Goal: Transaction & Acquisition: Purchase product/service

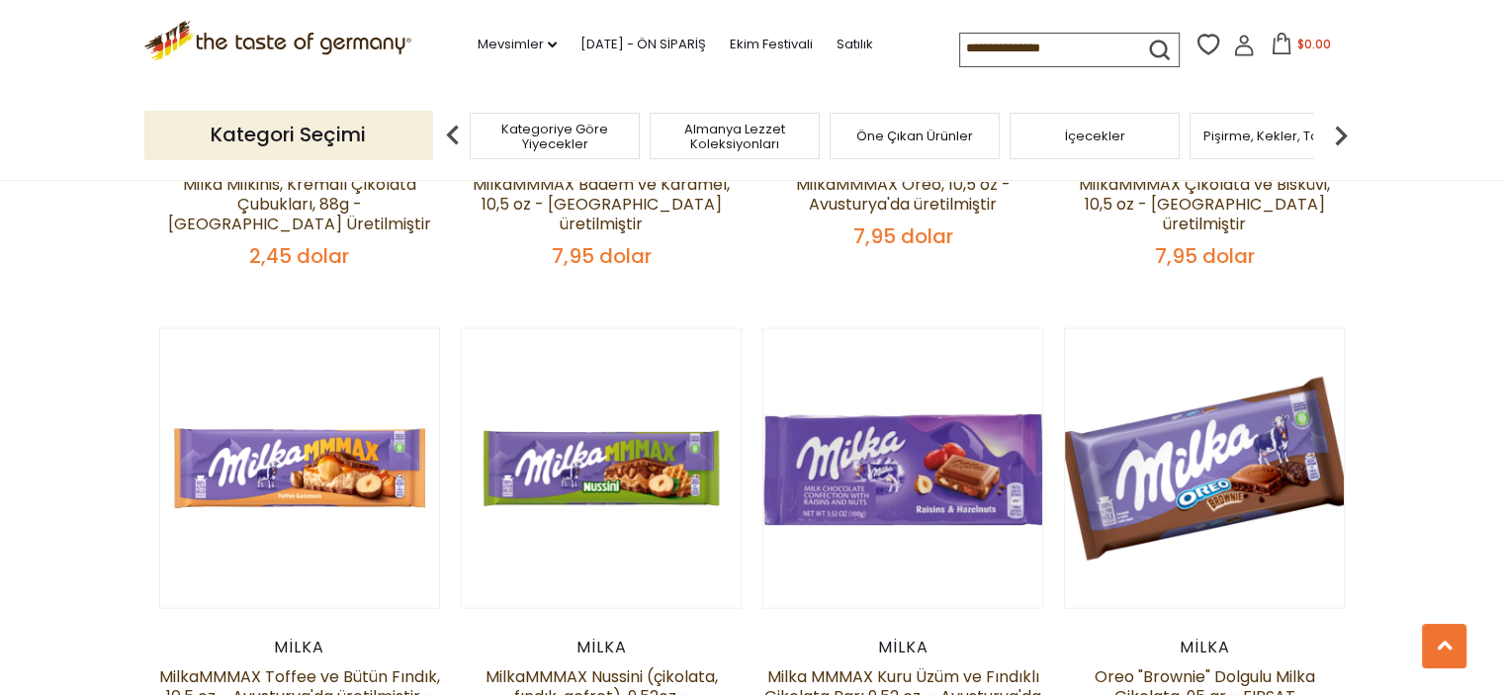
scroll to position [4055, 0]
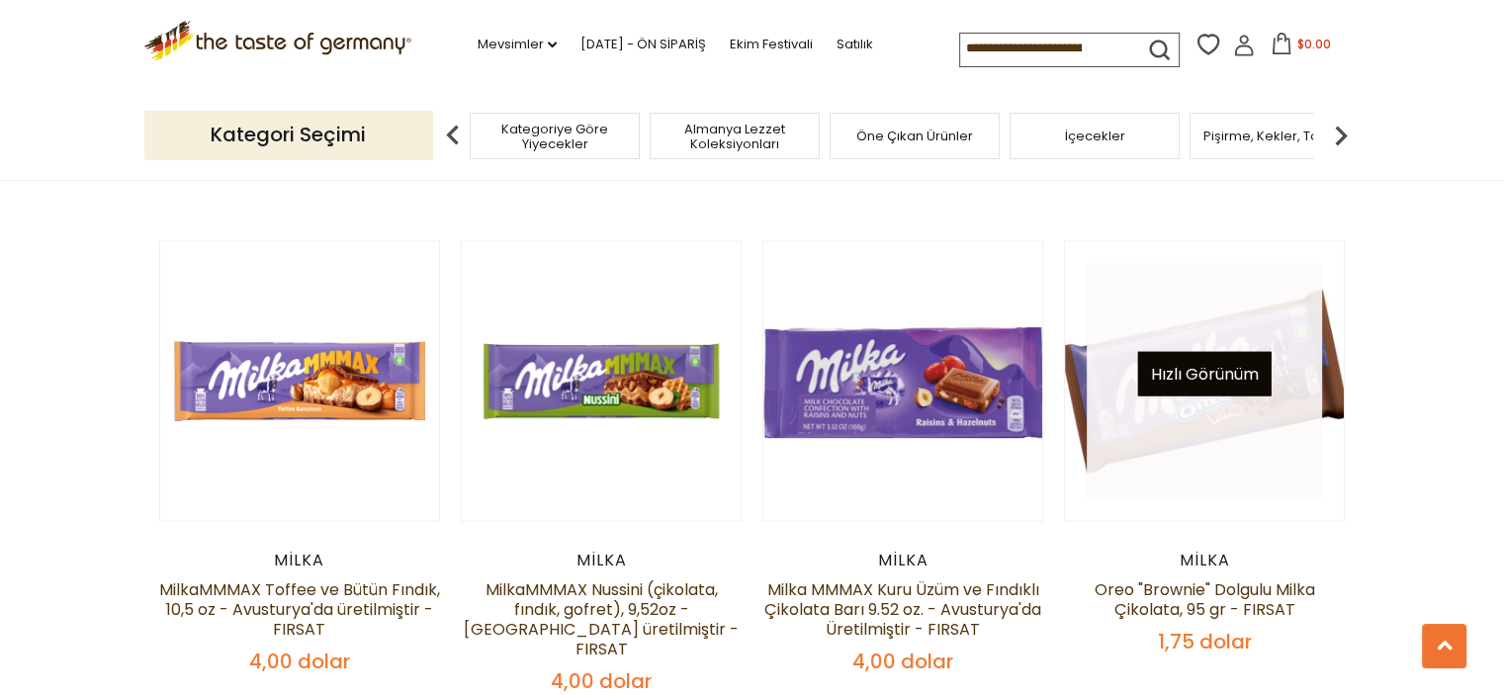
click at [1215, 363] on font "Hızlı Görünüm" at bounding box center [1205, 374] width 108 height 23
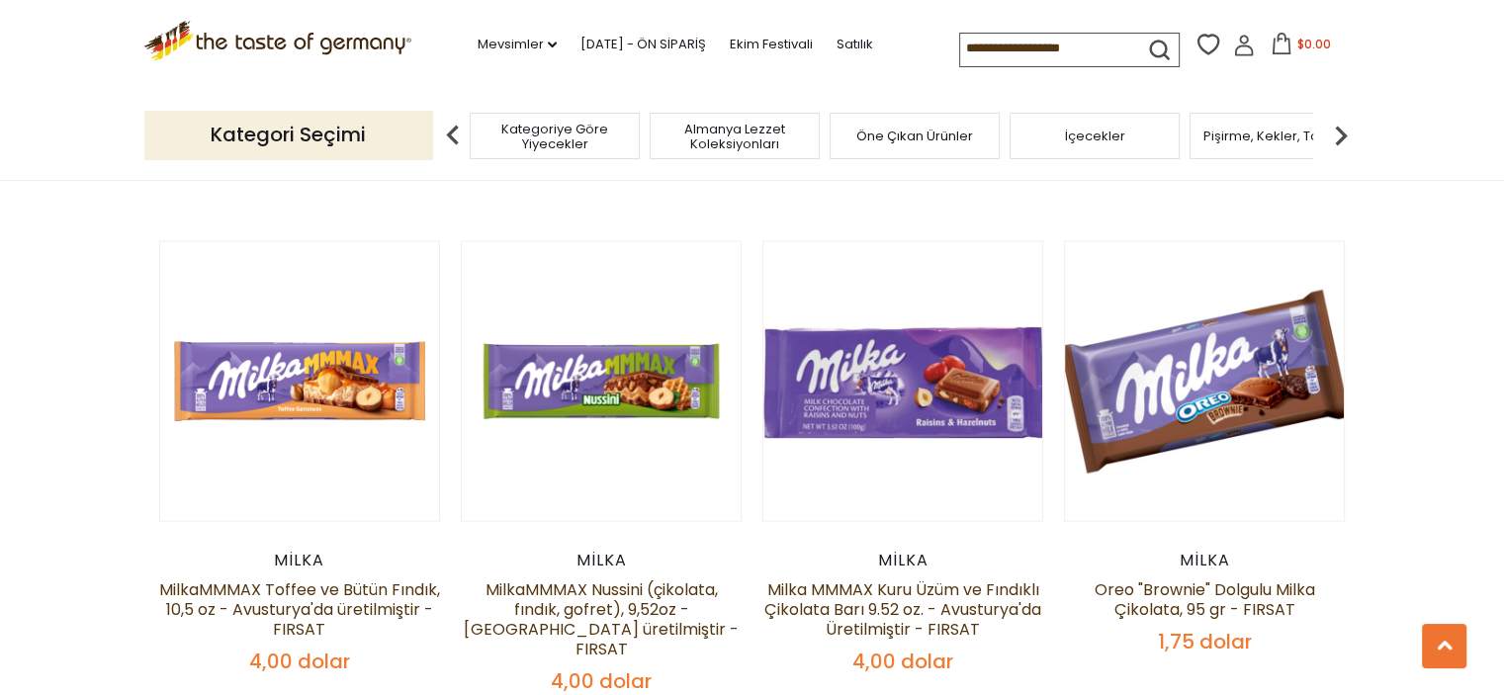
scroll to position [3857, 0]
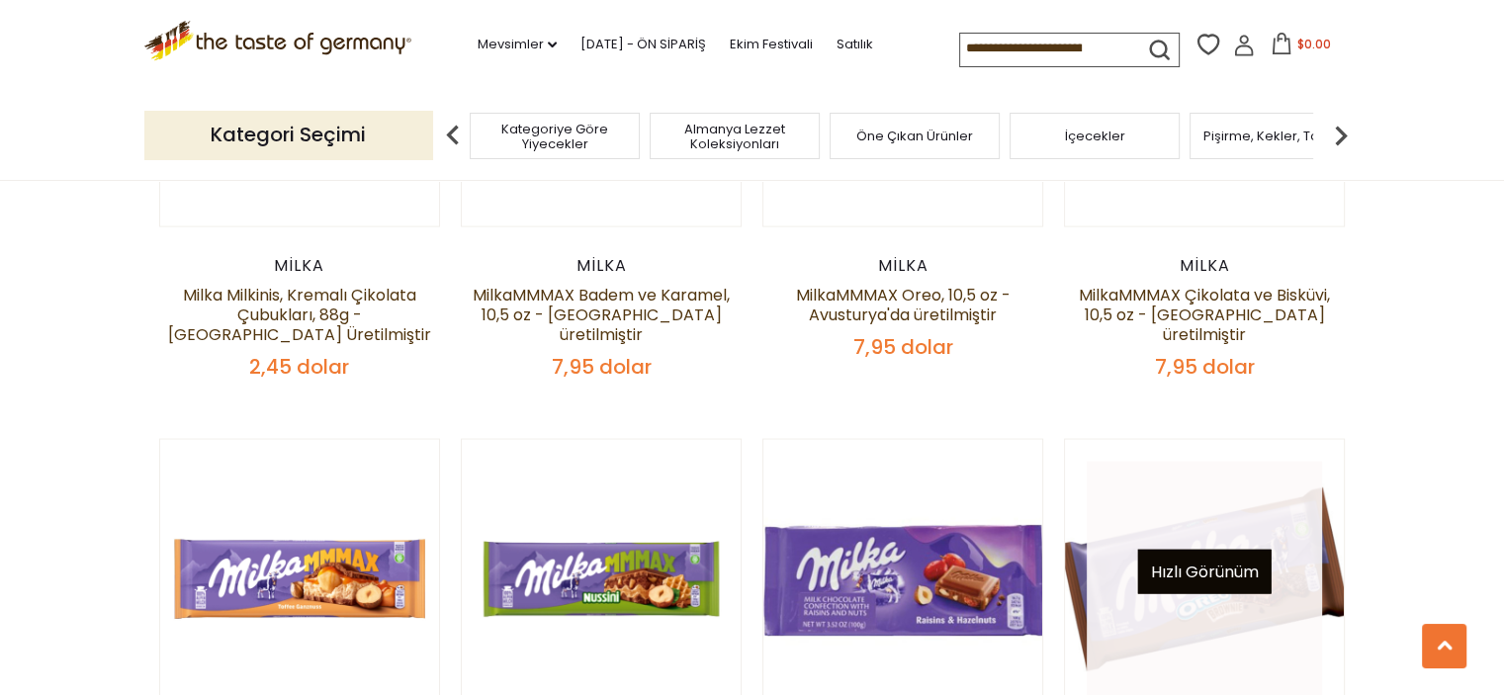
click at [1224, 561] on font "Hızlı Görünüm" at bounding box center [1205, 572] width 108 height 23
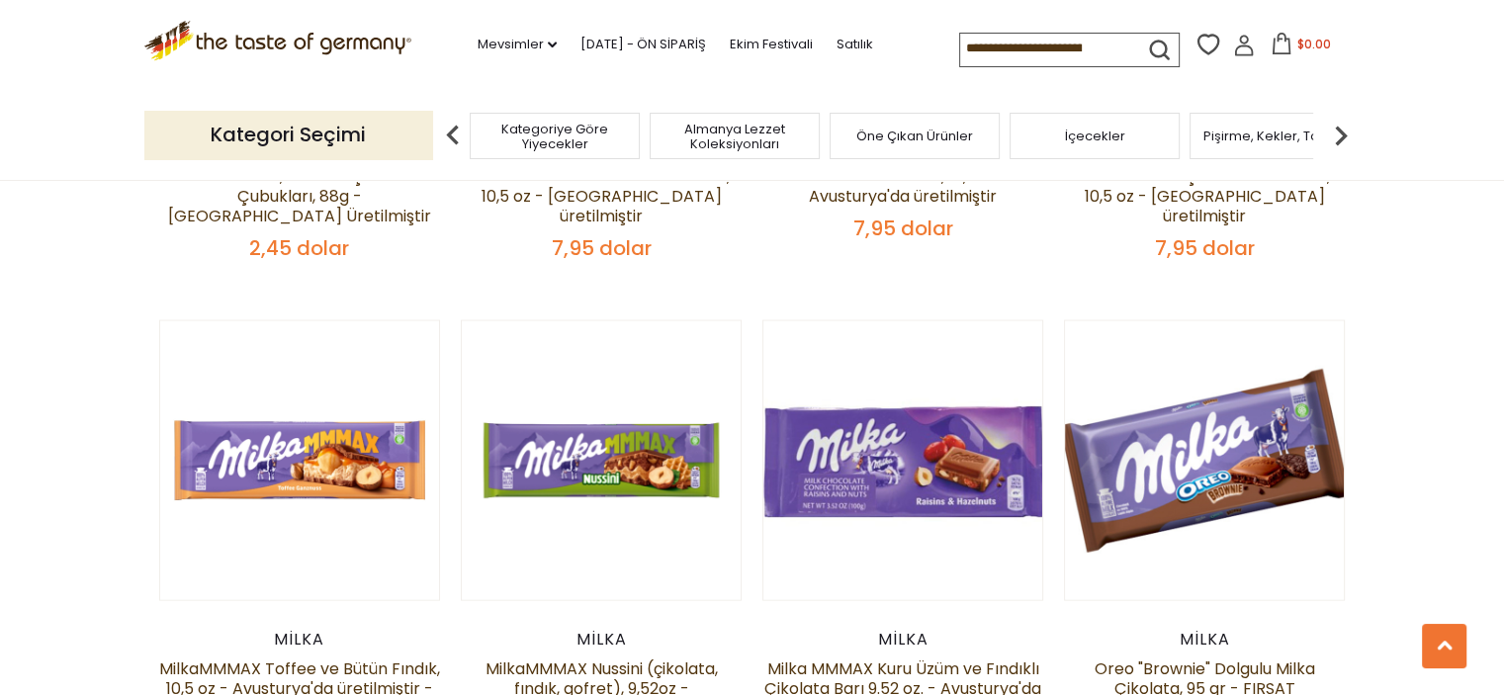
scroll to position [4055, 0]
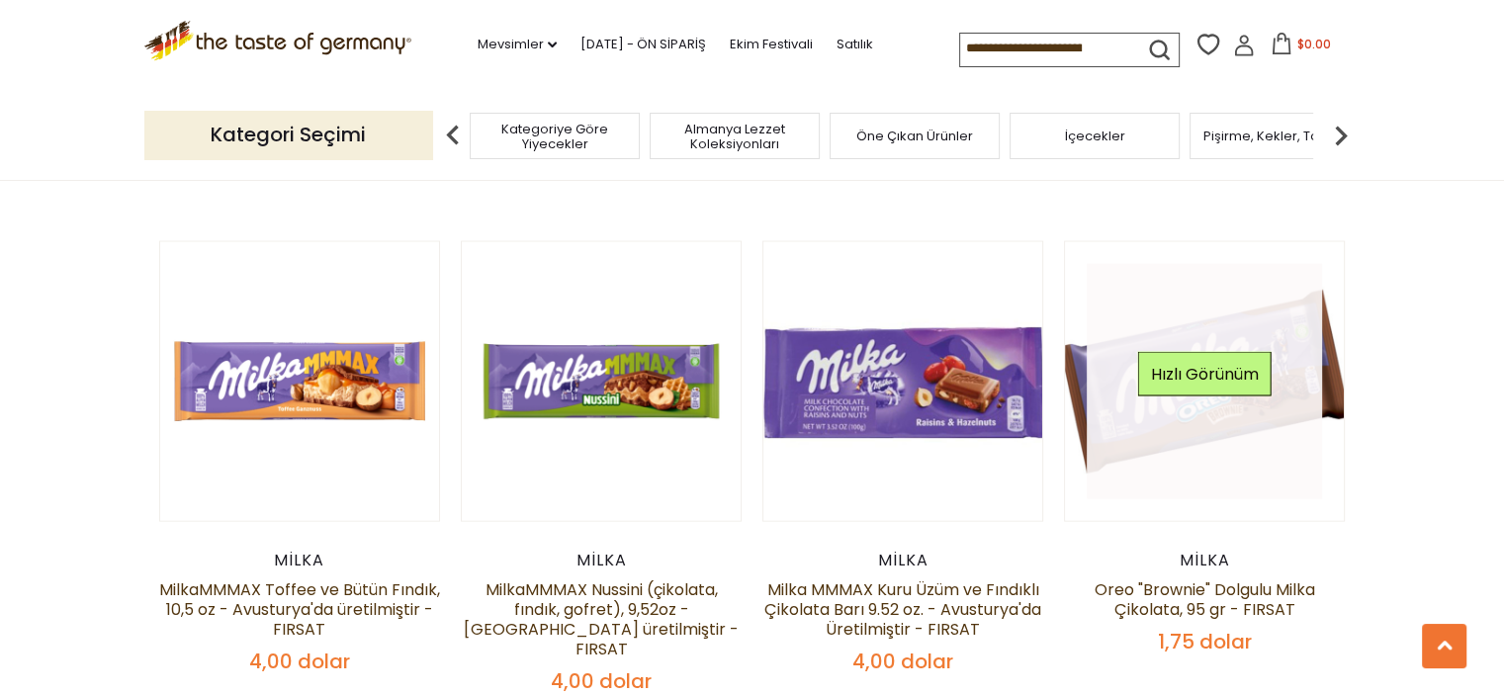
click at [1206, 371] on link at bounding box center [1204, 381] width 235 height 235
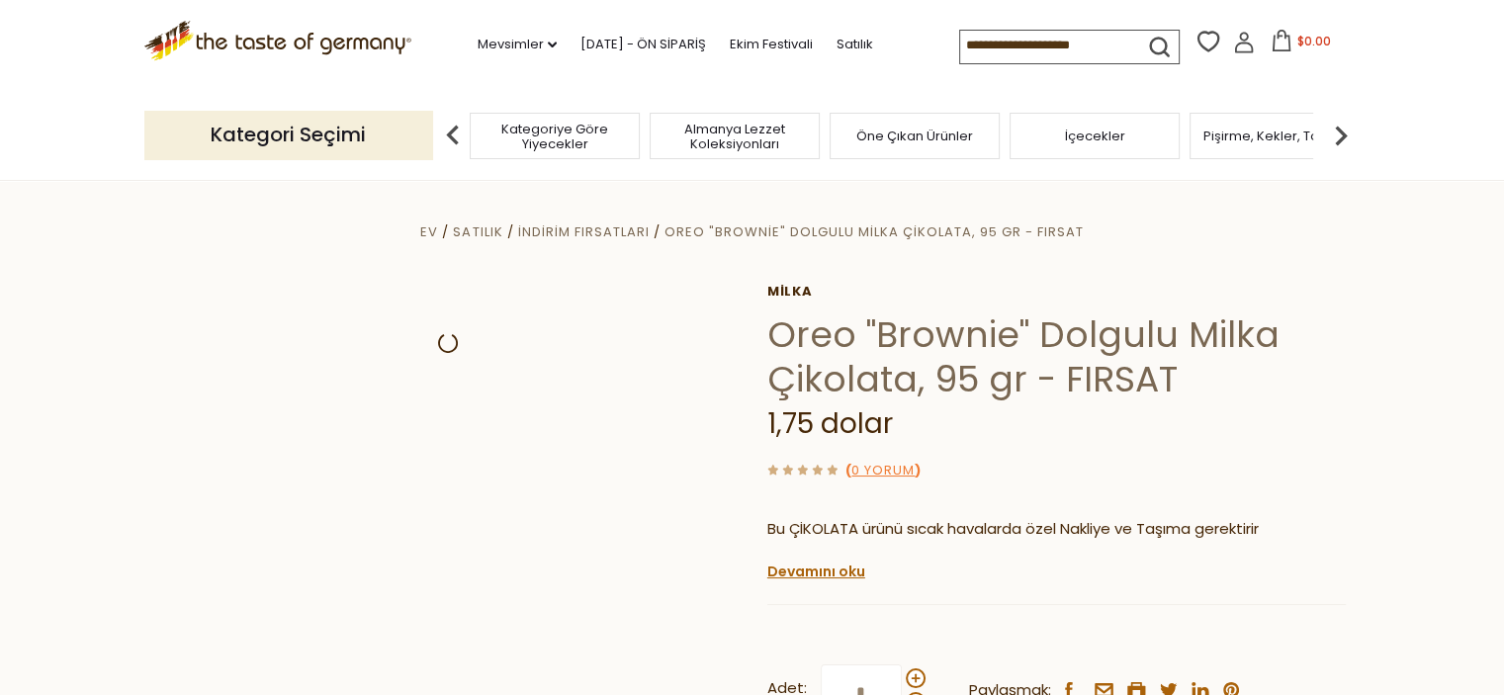
drag, startPoint x: 0, startPoint y: 0, endPoint x: 1410, endPoint y: 445, distance: 1478.9
click at [1410, 445] on section "Ev Satılık İndirim Fırsatları Oreo "Brownie" Dolgulu Milka Çikolata, 95 gr - FI…" at bounding box center [752, 683] width 1504 height 1007
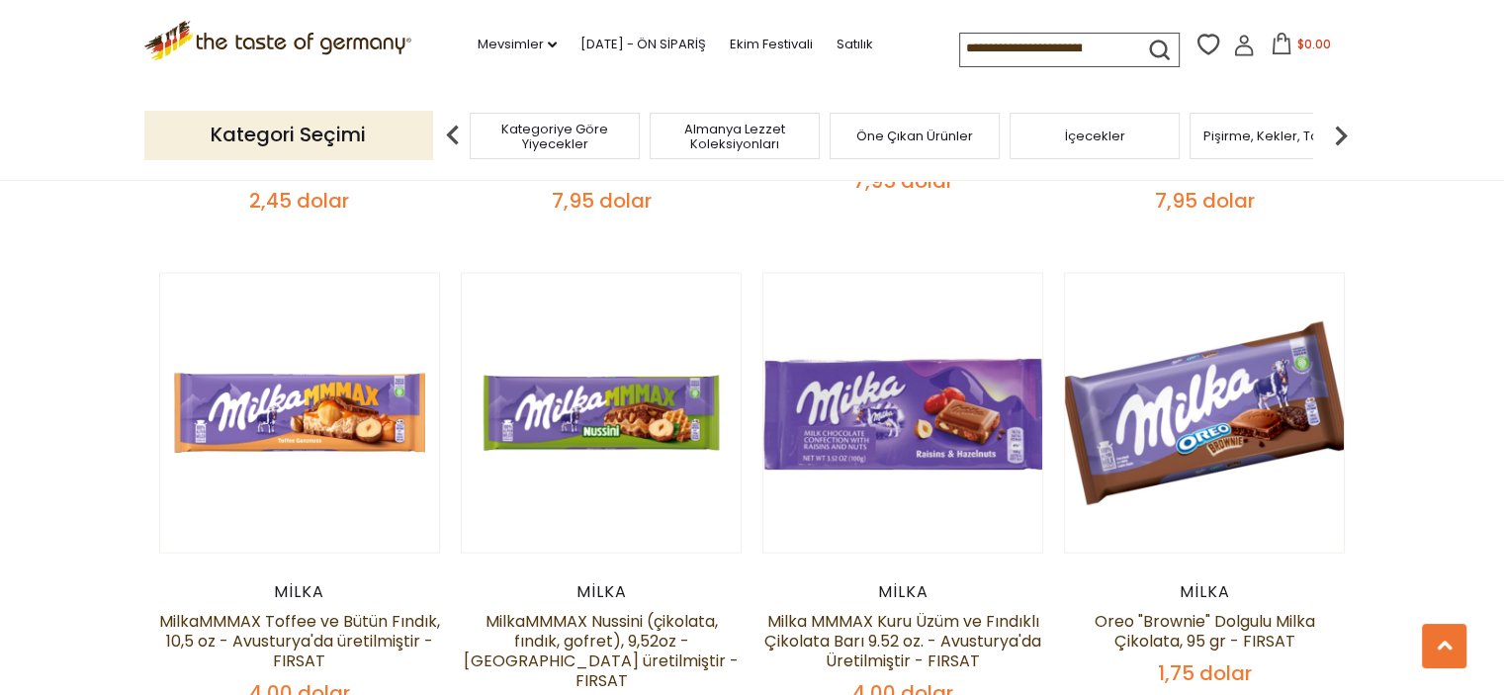
scroll to position [4253, 0]
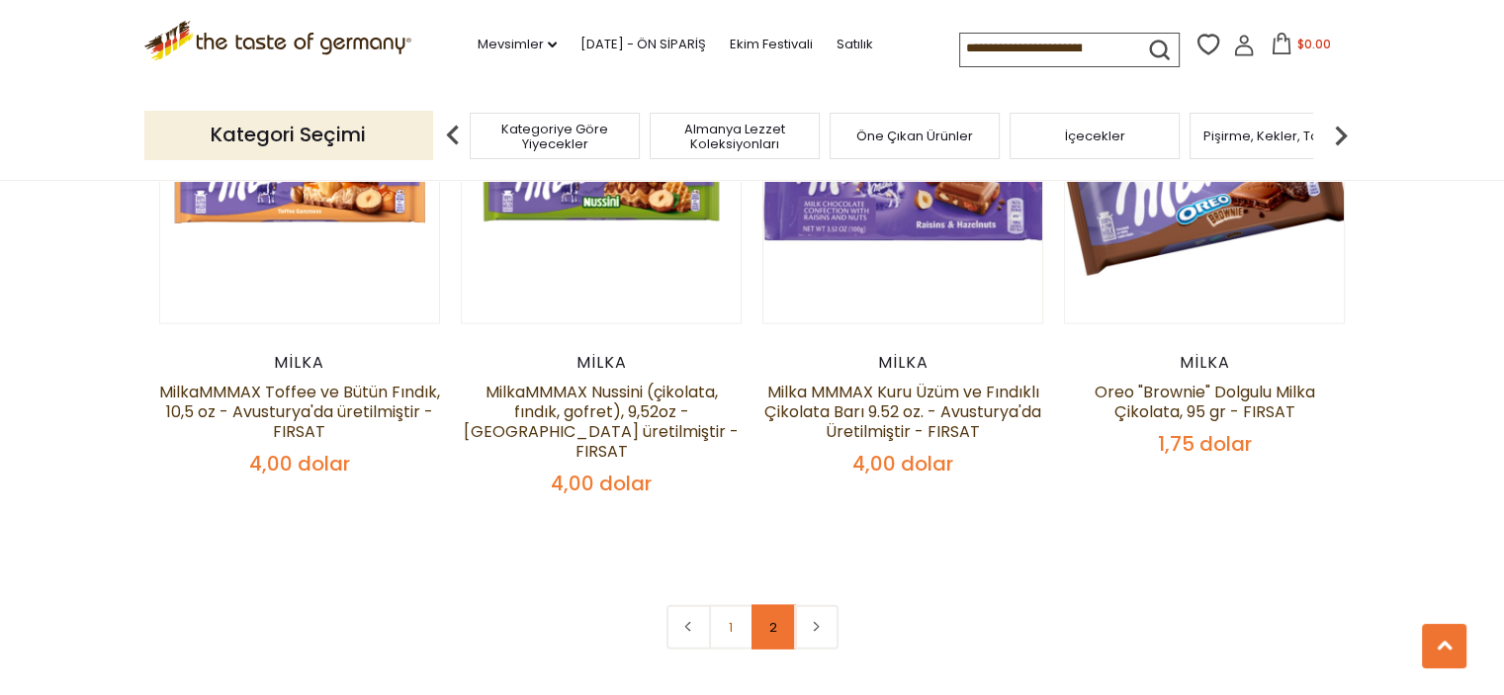
click at [775, 618] on font "2" at bounding box center [773, 627] width 8 height 19
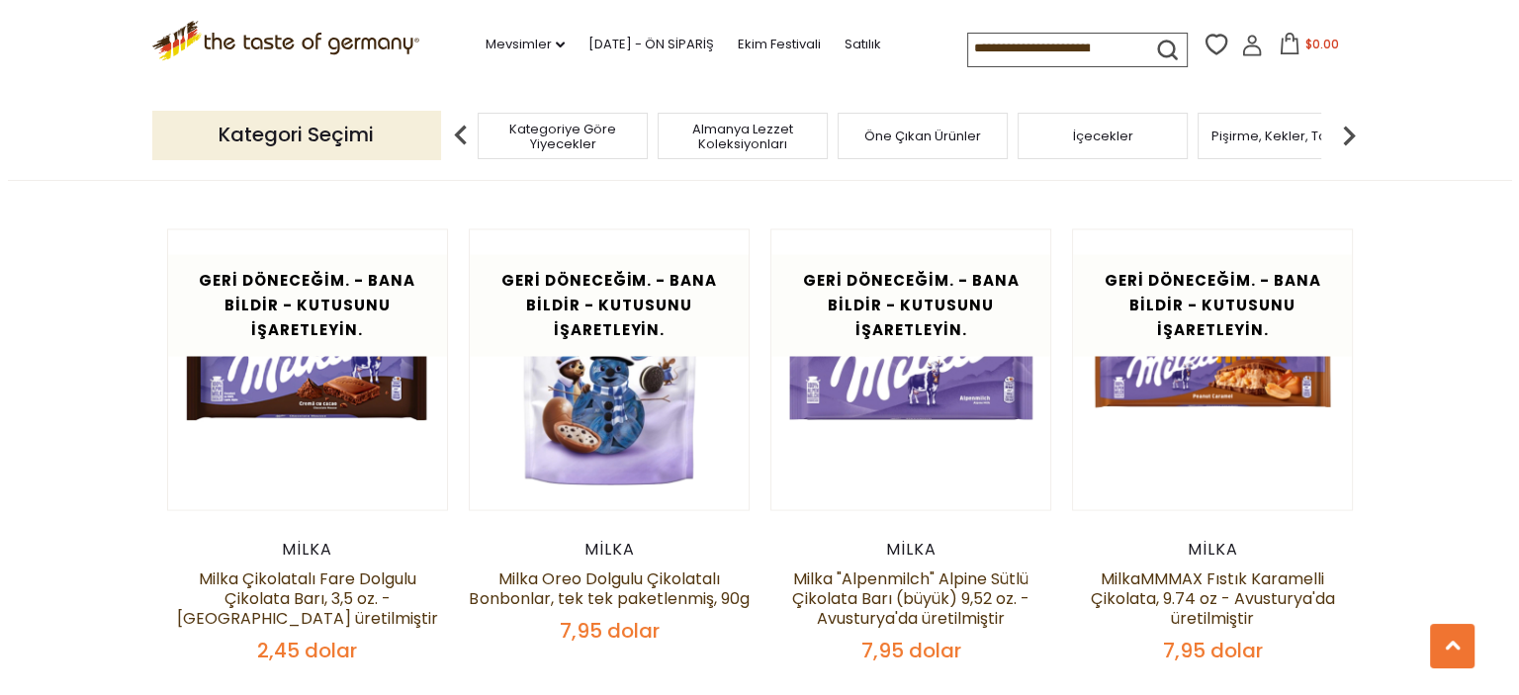
scroll to position [3522, 0]
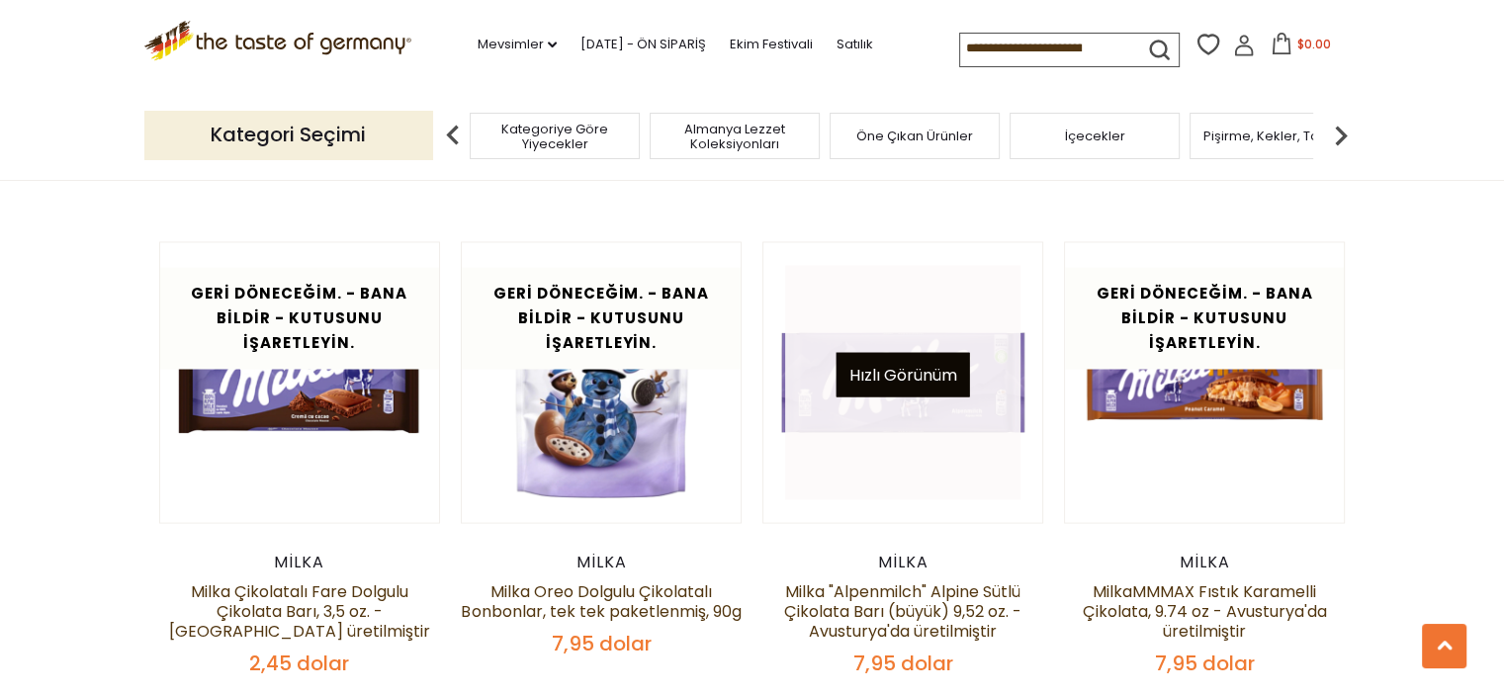
click at [922, 363] on font "Hızlı Görünüm" at bounding box center [904, 374] width 108 height 23
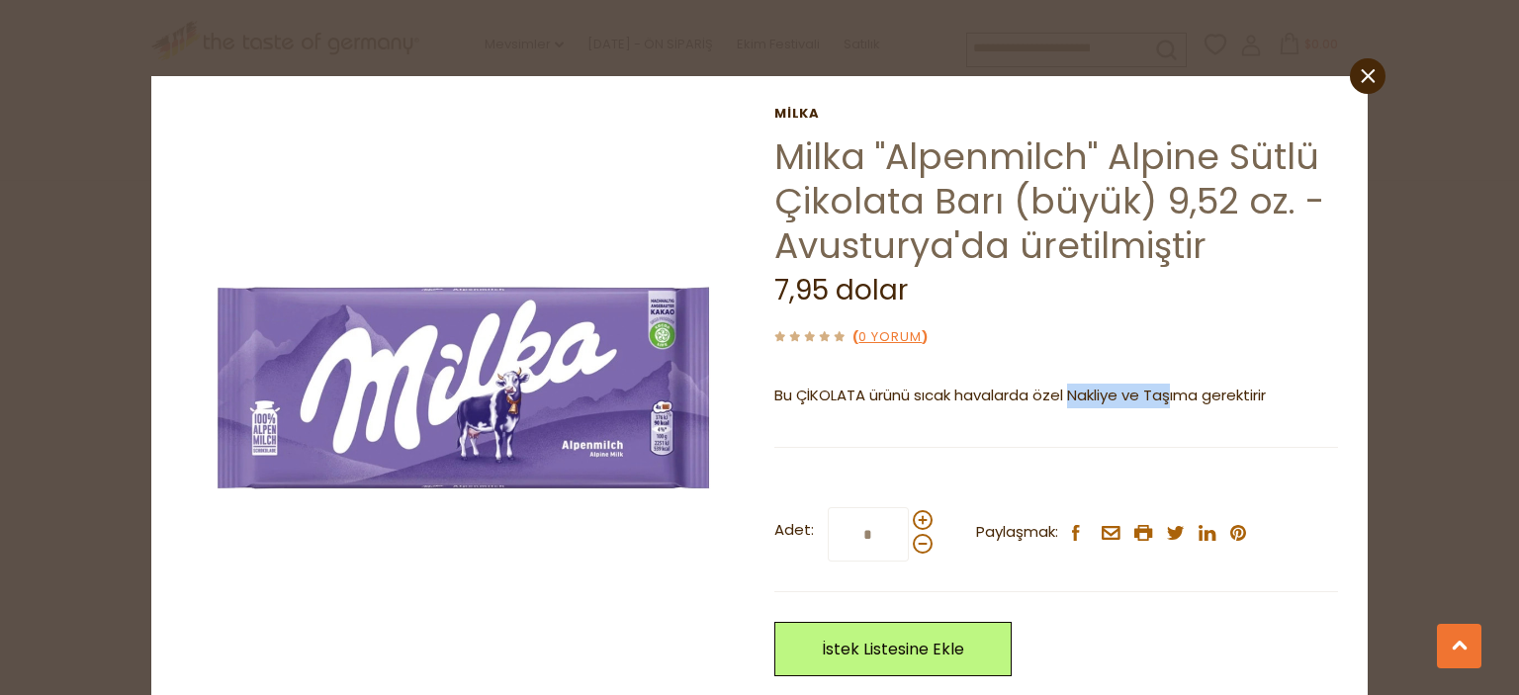
drag, startPoint x: 1117, startPoint y: 397, endPoint x: 1171, endPoint y: 399, distance: 54.4
click at [1168, 398] on font "Bu ÇİKOLATA ürünü sıcak havalarda özel Nakliye ve Taşıma gerektirir" at bounding box center [1020, 395] width 492 height 21
click at [1282, 318] on div "Milka Milka "Alpenmilch" Alpine Sütlü Çikolata Barı (büyük) 9,52 oz. - Avustury…" at bounding box center [1056, 426] width 564 height 640
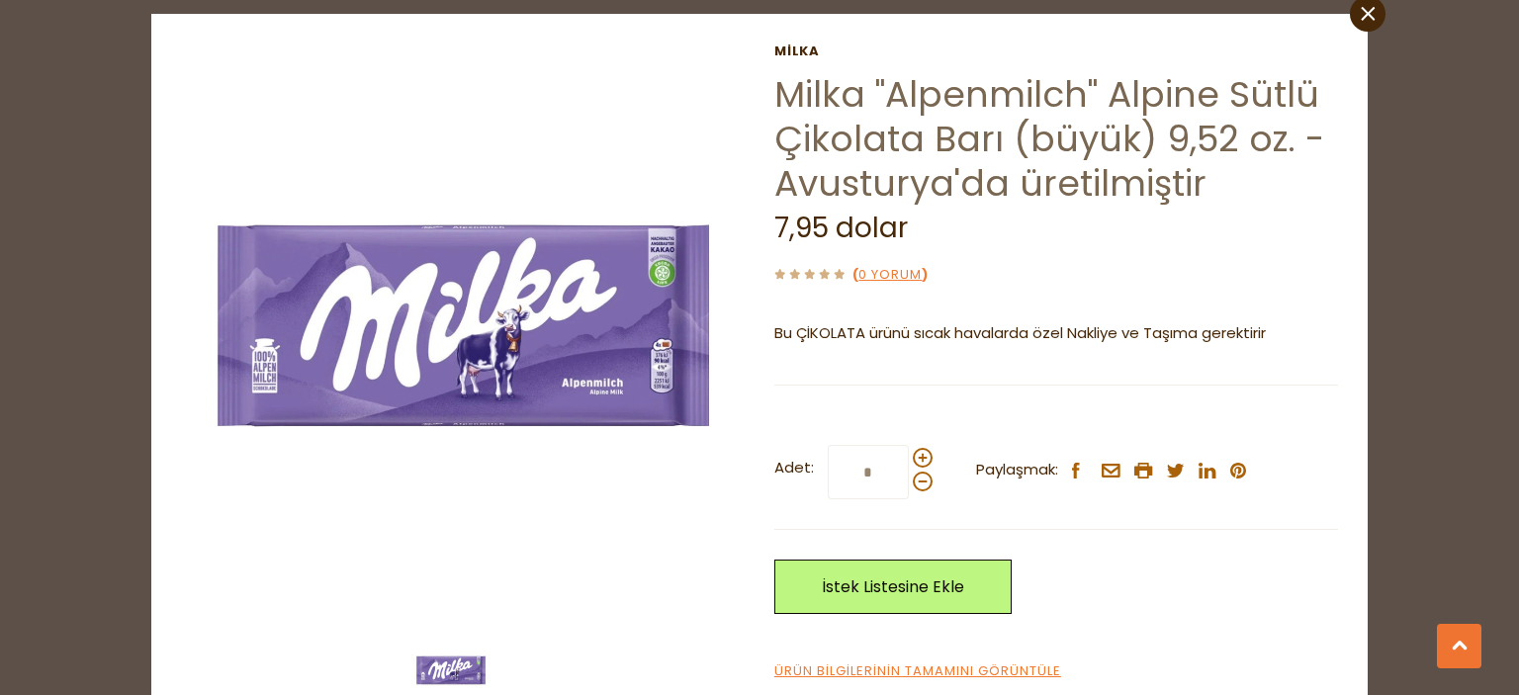
scroll to position [123, 0]
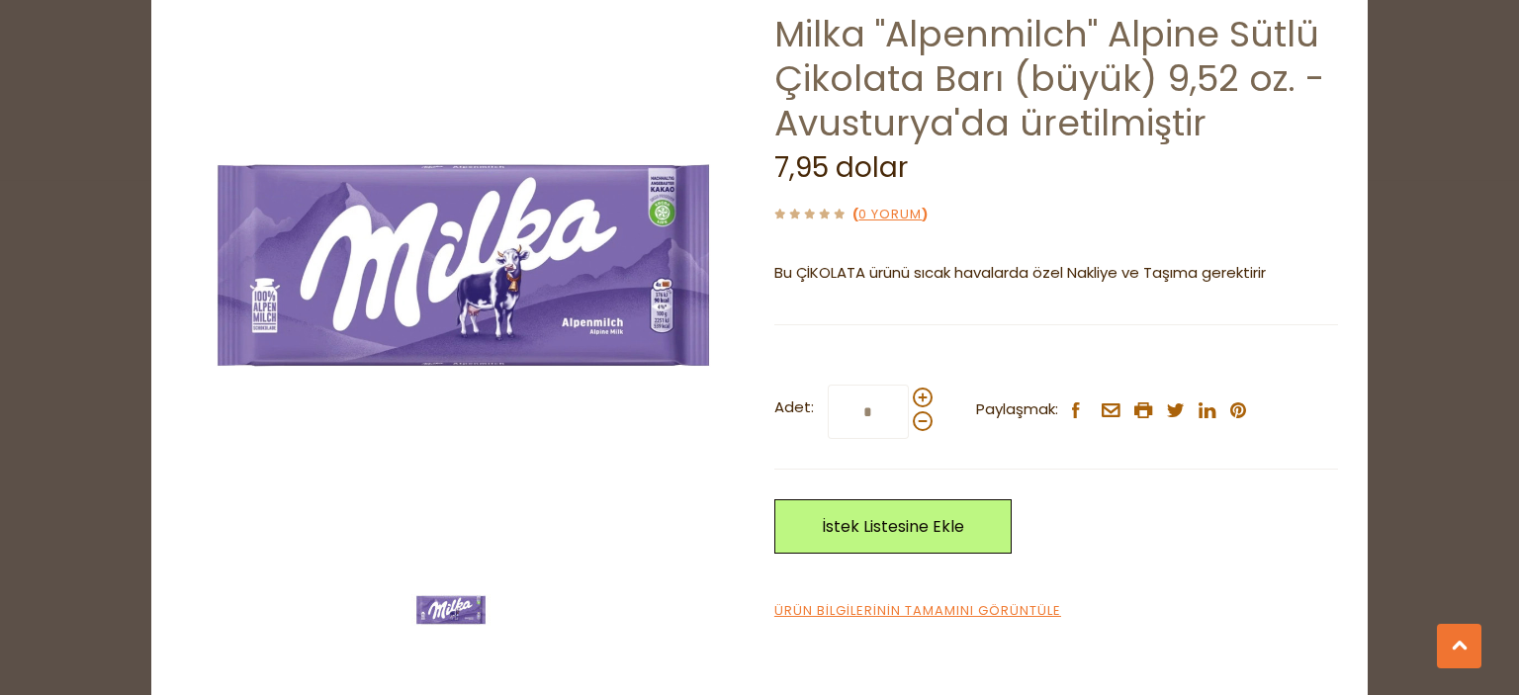
click at [939, 599] on div "Milka Milka "Alpenmilch" Alpine Sütlü Çikolata Barı (büyük) 9,52 oz. - Avustury…" at bounding box center [1056, 303] width 564 height 640
click at [939, 604] on font "Ürün Bilgilerinin Tamamını Görüntüle" at bounding box center [917, 610] width 287 height 19
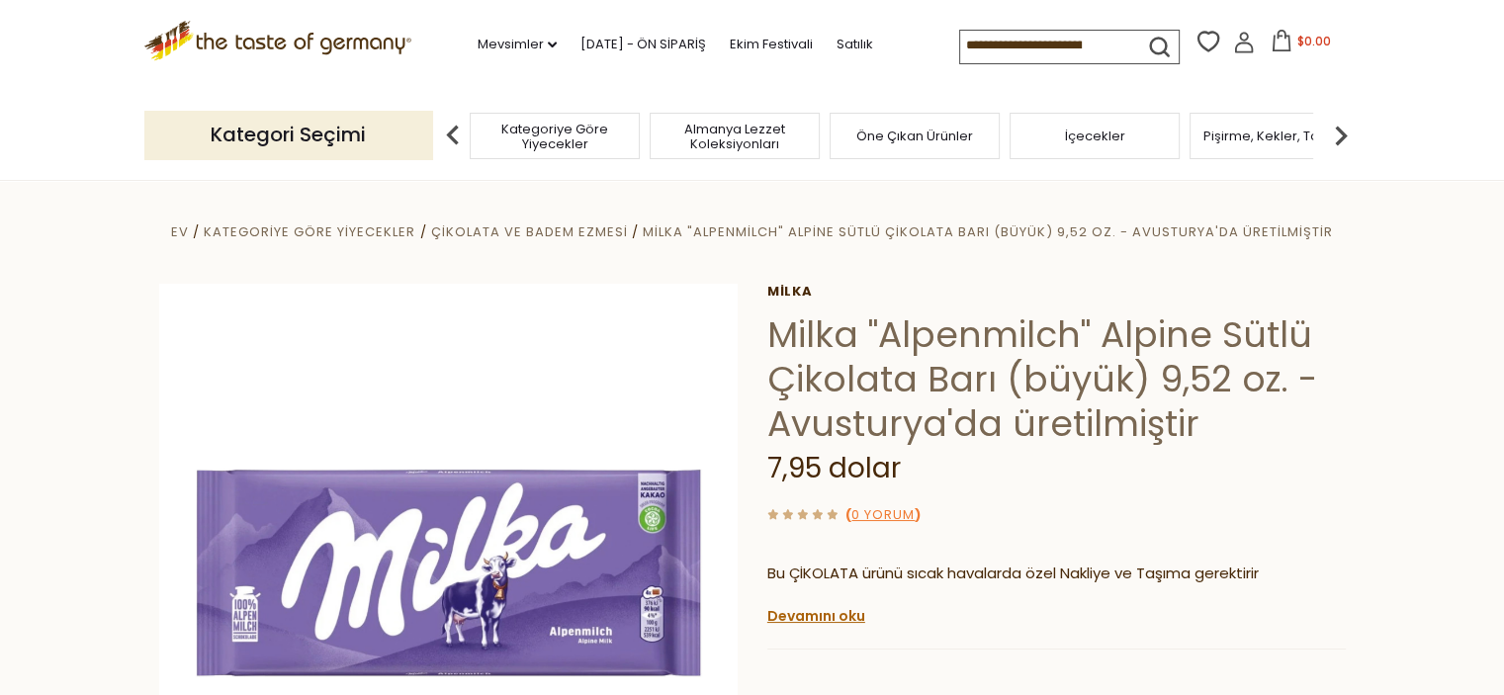
click at [268, 46] on icon ".st0{fill:#EDD300;} .st1{fill:#D33E21;}" at bounding box center [278, 41] width 268 height 41
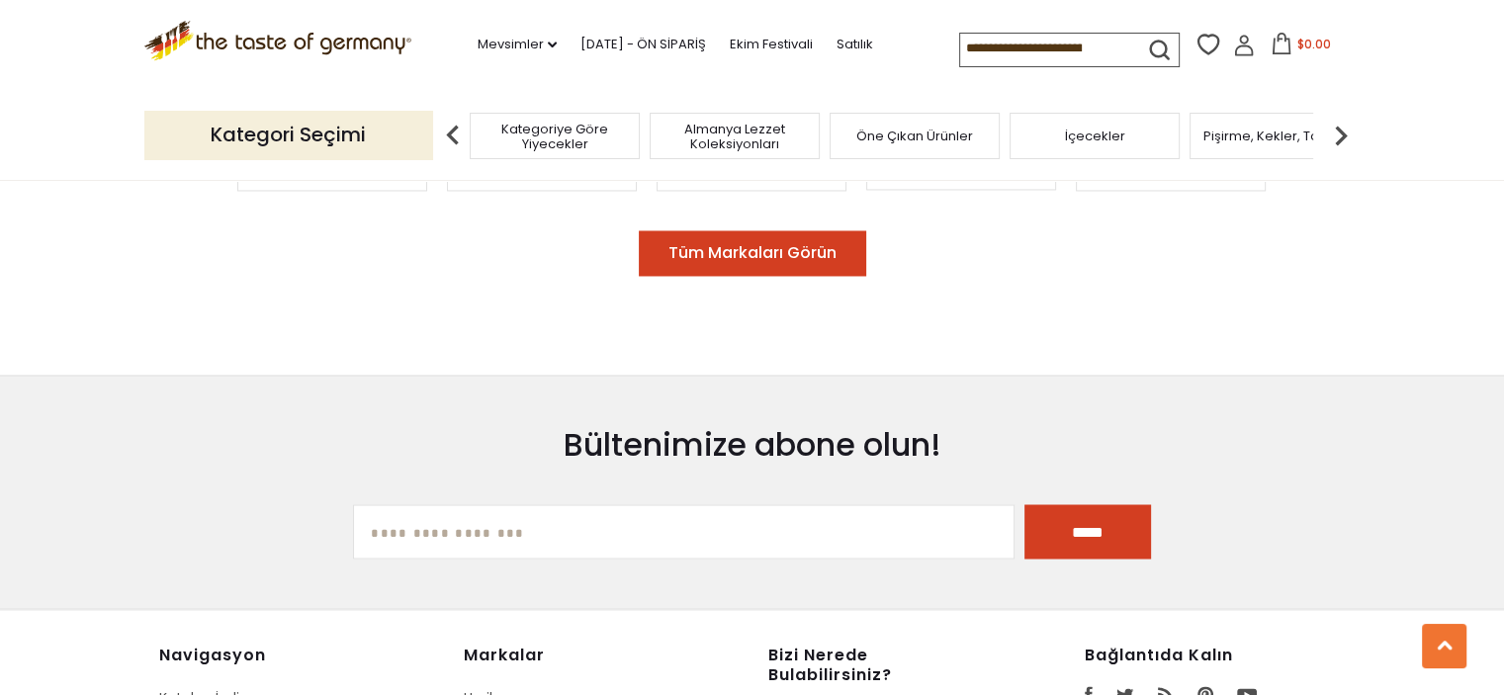
scroll to position [3462, 0]
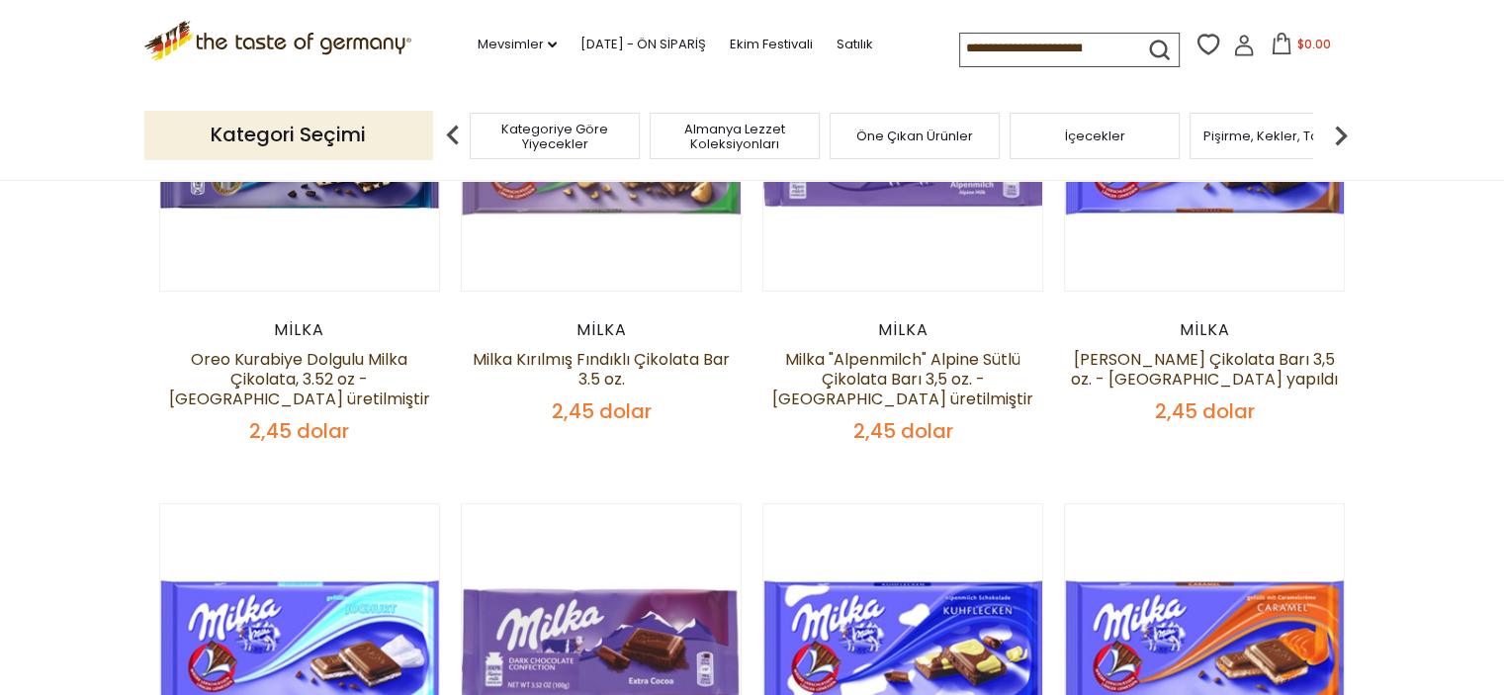
scroll to position [198, 0]
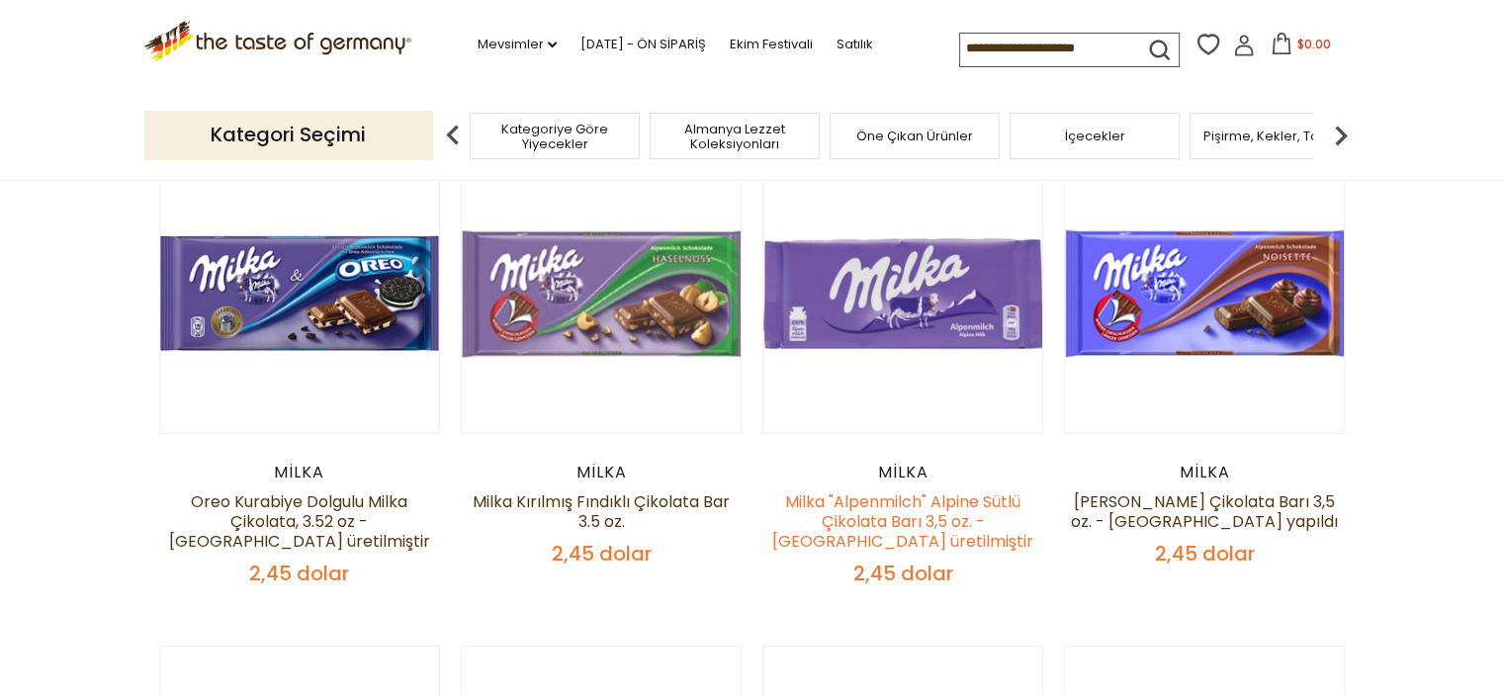
click at [947, 501] on font "Milka "Alpenmilch" Alpine Sütlü Çikolata Barı 3,5 oz. - [GEOGRAPHIC_DATA] üreti…" at bounding box center [902, 522] width 261 height 62
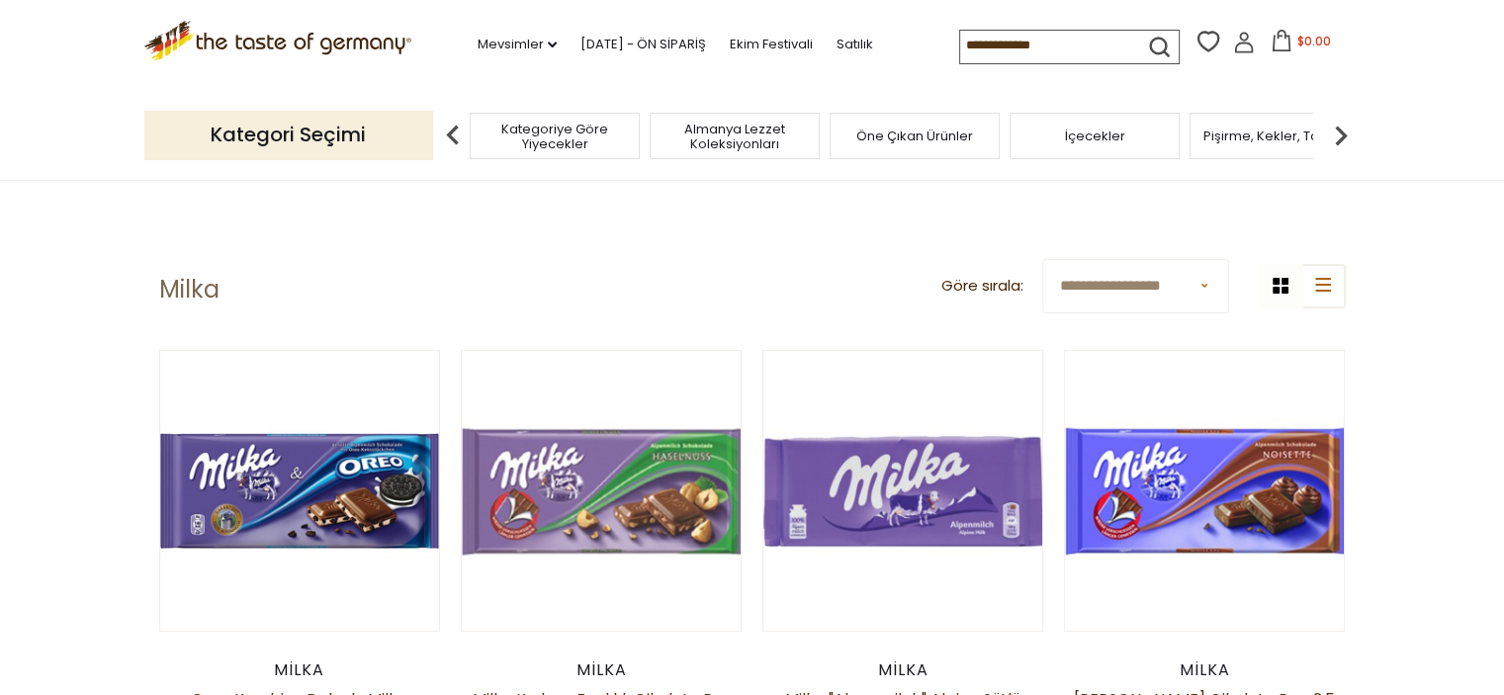
click at [1129, 275] on select "**********" at bounding box center [1135, 286] width 186 height 54
select select "********"
click at [1042, 259] on select "**********" at bounding box center [1135, 286] width 186 height 54
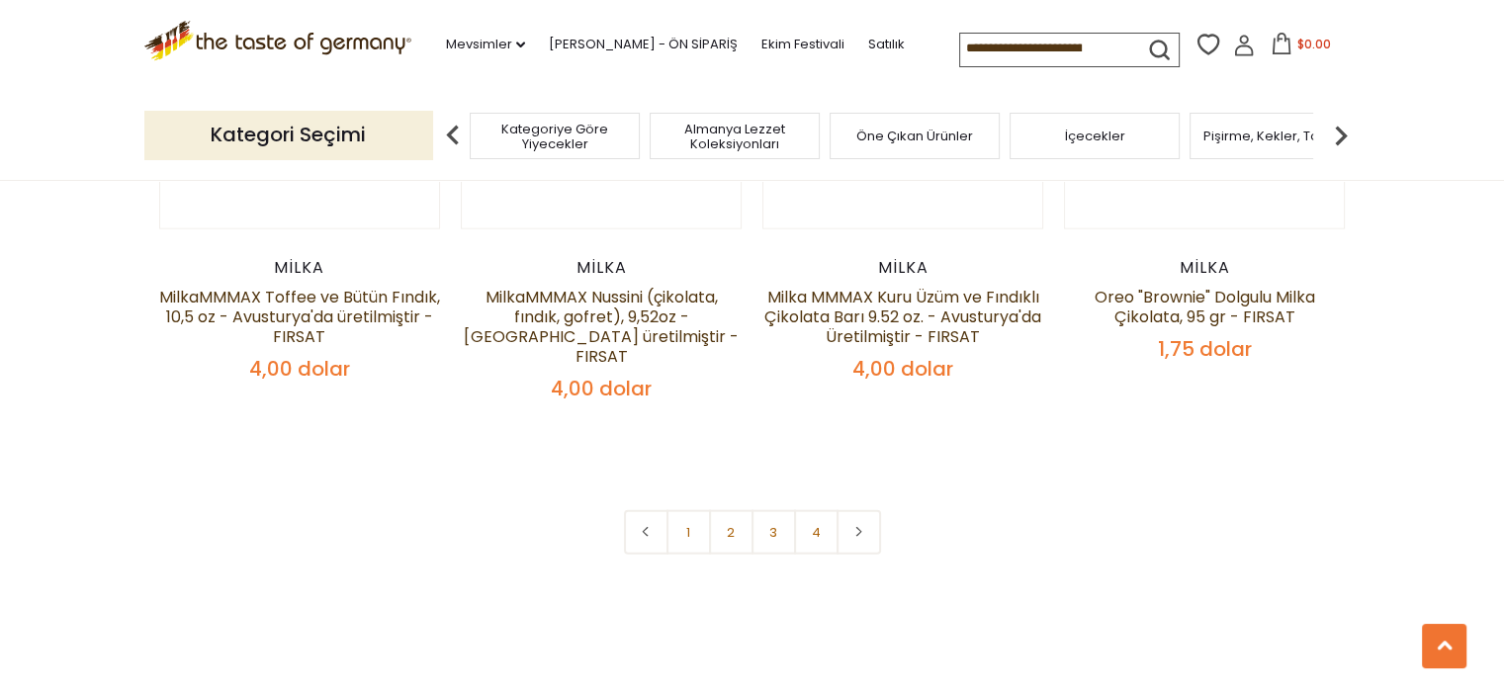
scroll to position [4253, 0]
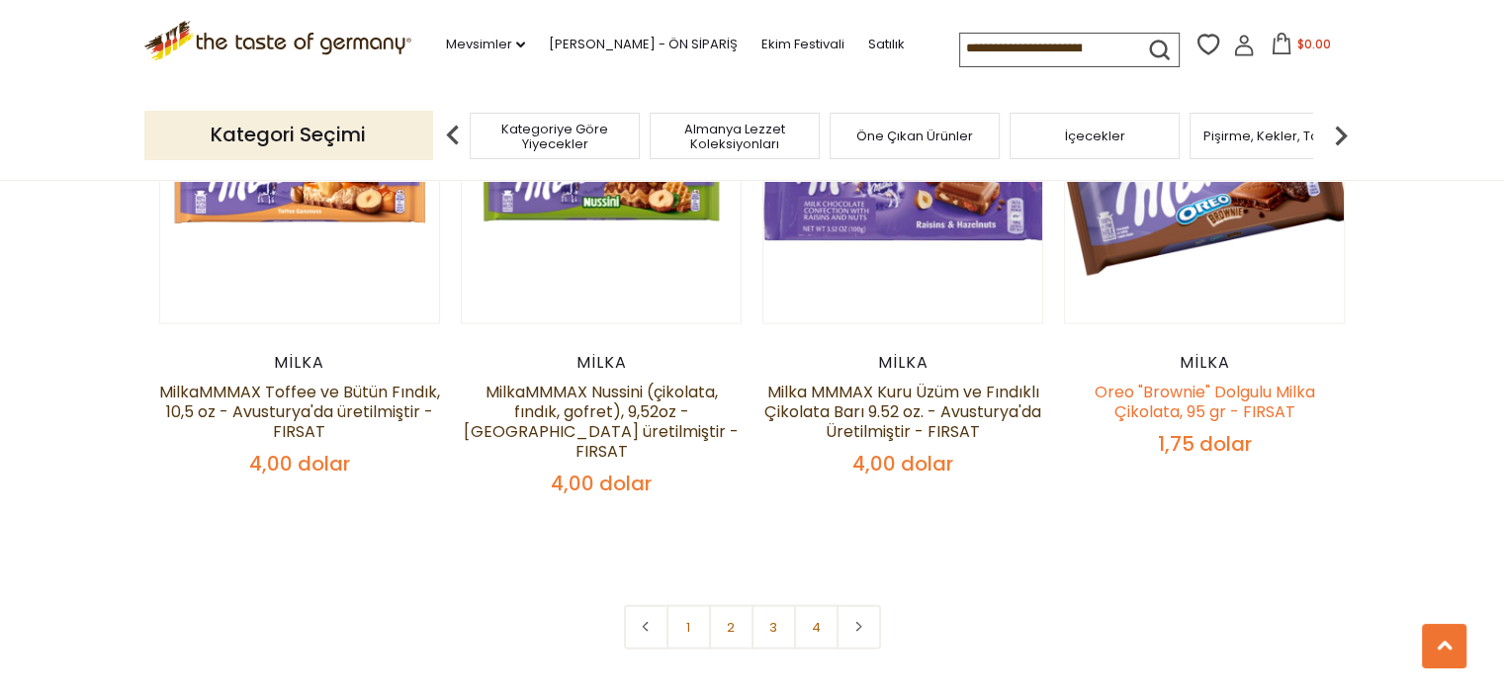
click at [1230, 381] on font "Oreo "Brownie" Dolgulu Milka Çikolata, 95 gr - FIRSAT" at bounding box center [1205, 402] width 221 height 43
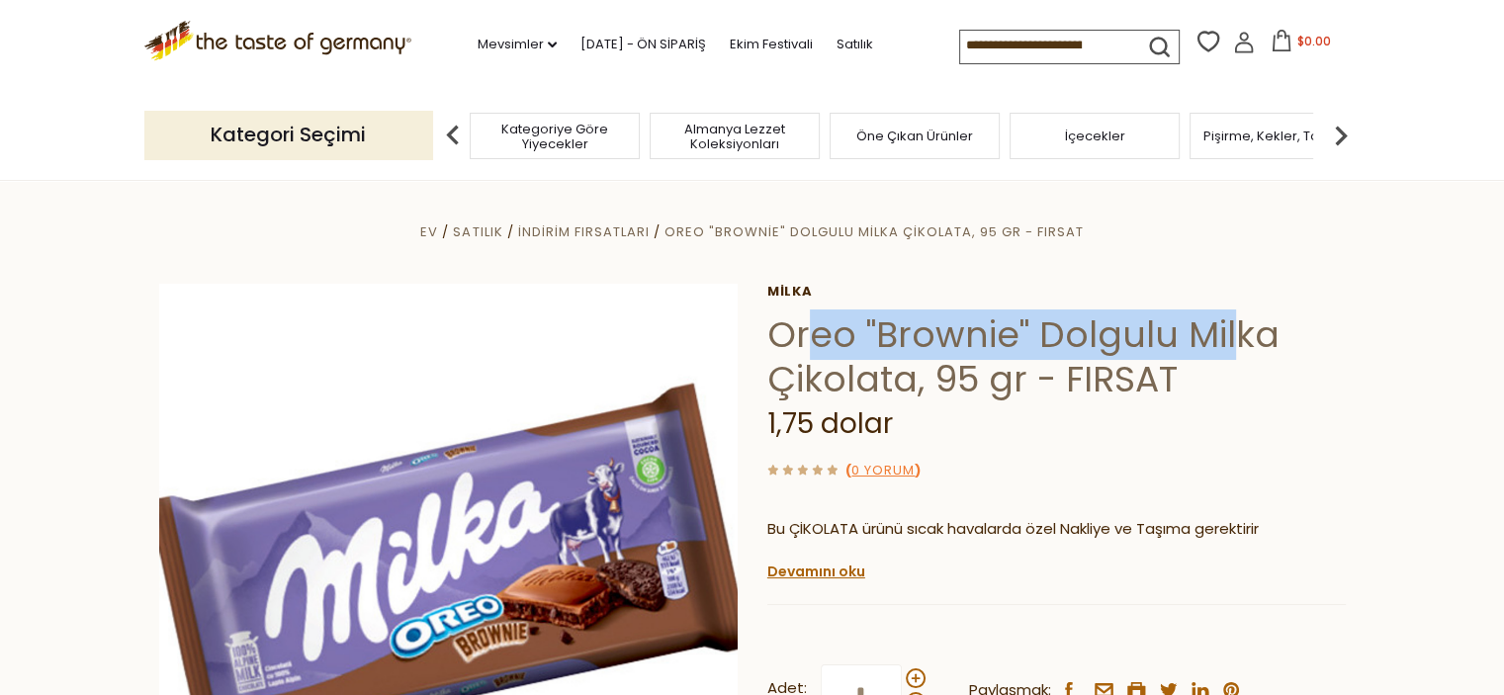
drag, startPoint x: 835, startPoint y: 333, endPoint x: 1225, endPoint y: 332, distance: 390.7
click at [1225, 332] on font "Oreo "Brownie" Dolgulu Milka Çikolata, 95 gr - FIRSAT" at bounding box center [1023, 357] width 512 height 95
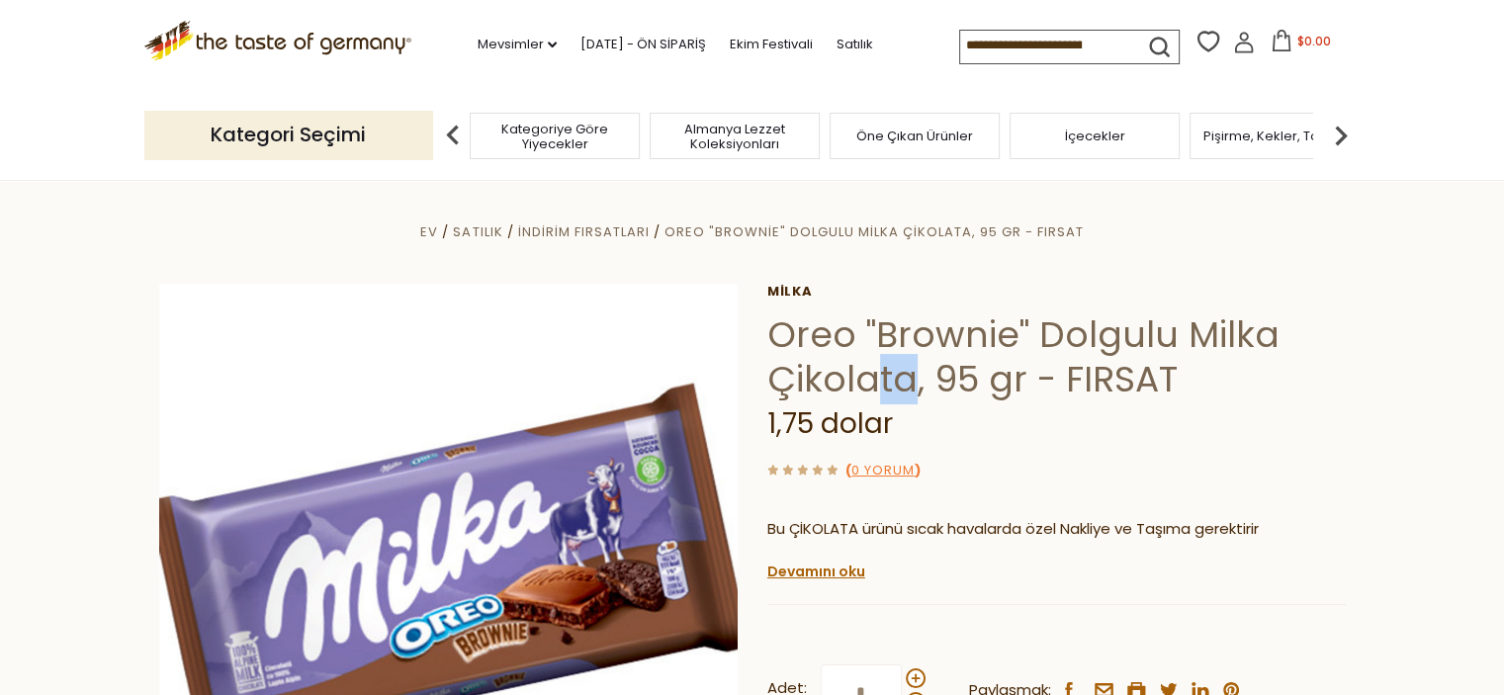
click at [962, 378] on font "Oreo "Brownie" Dolgulu Milka Çikolata, 95 gr - FIRSAT" at bounding box center [1023, 357] width 512 height 95
click at [1025, 378] on font "Oreo "Brownie" Dolgulu Milka Çikolata, 95 gr - FIRSAT" at bounding box center [1023, 357] width 512 height 95
drag, startPoint x: 1098, startPoint y: 378, endPoint x: 1202, endPoint y: 378, distance: 103.8
click at [1202, 378] on h1 "Oreo "Brownie" Dolgulu Milka Çikolata, 95 gr - FIRSAT" at bounding box center [1056, 357] width 579 height 89
click at [1394, 454] on section "Ev Satılık İndirim Fırsatları Oreo "Brownie" Dolgulu Milka Çikolata, 95 gr - FI…" at bounding box center [752, 619] width 1504 height 879
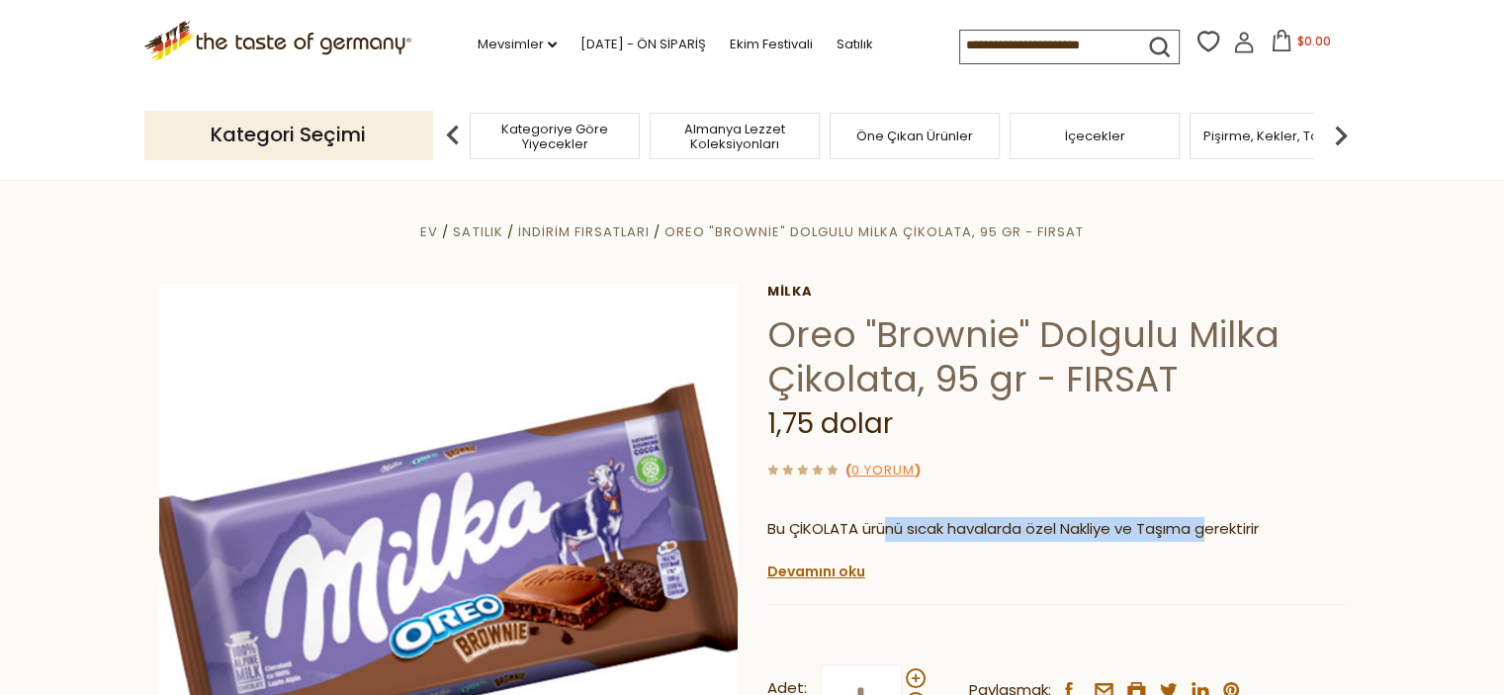
drag, startPoint x: 928, startPoint y: 535, endPoint x: 1217, endPoint y: 536, distance: 288.8
click at [1215, 536] on font "Bu ÇİKOLATA ürünü sıcak havalarda özel Nakliye ve Taşıma gerektirir" at bounding box center [1013, 528] width 492 height 21
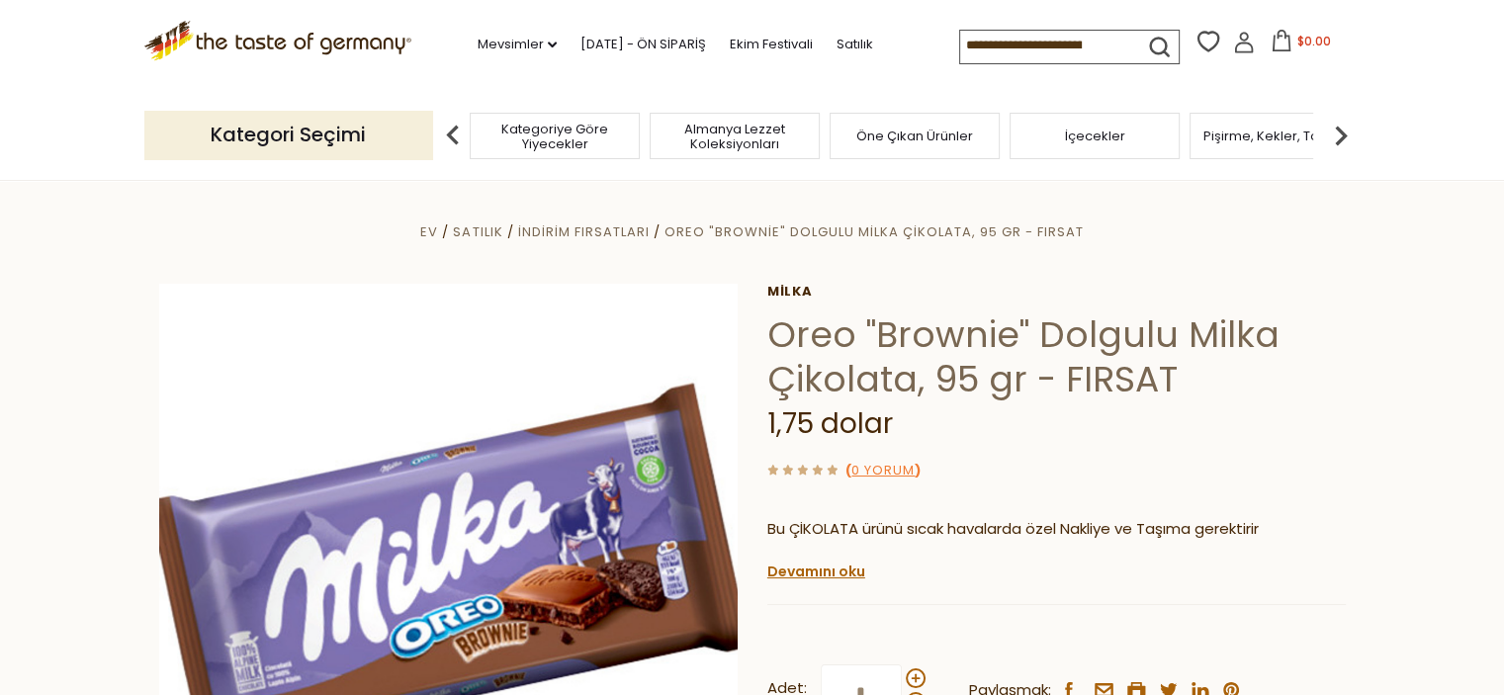
click at [1283, 464] on div "( 0 Yorum )" at bounding box center [1056, 470] width 579 height 25
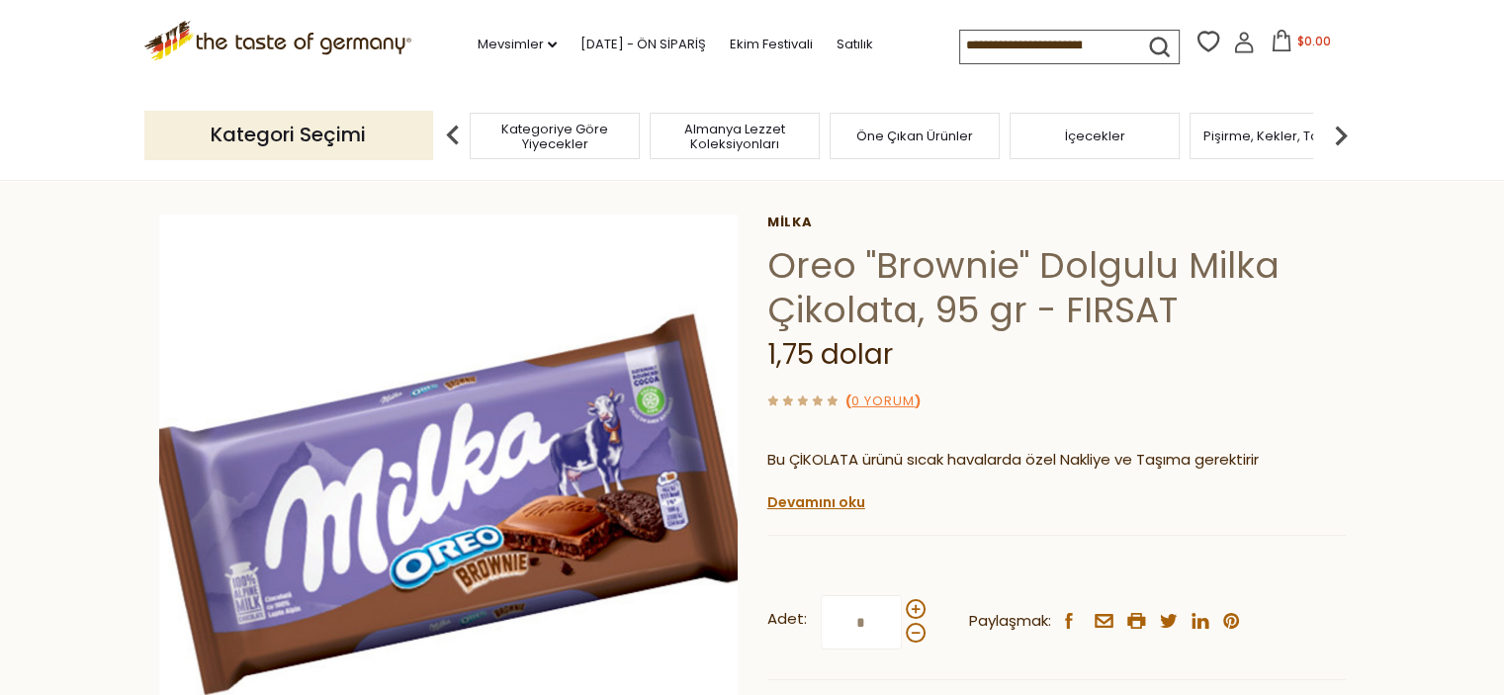
scroll to position [99, 0]
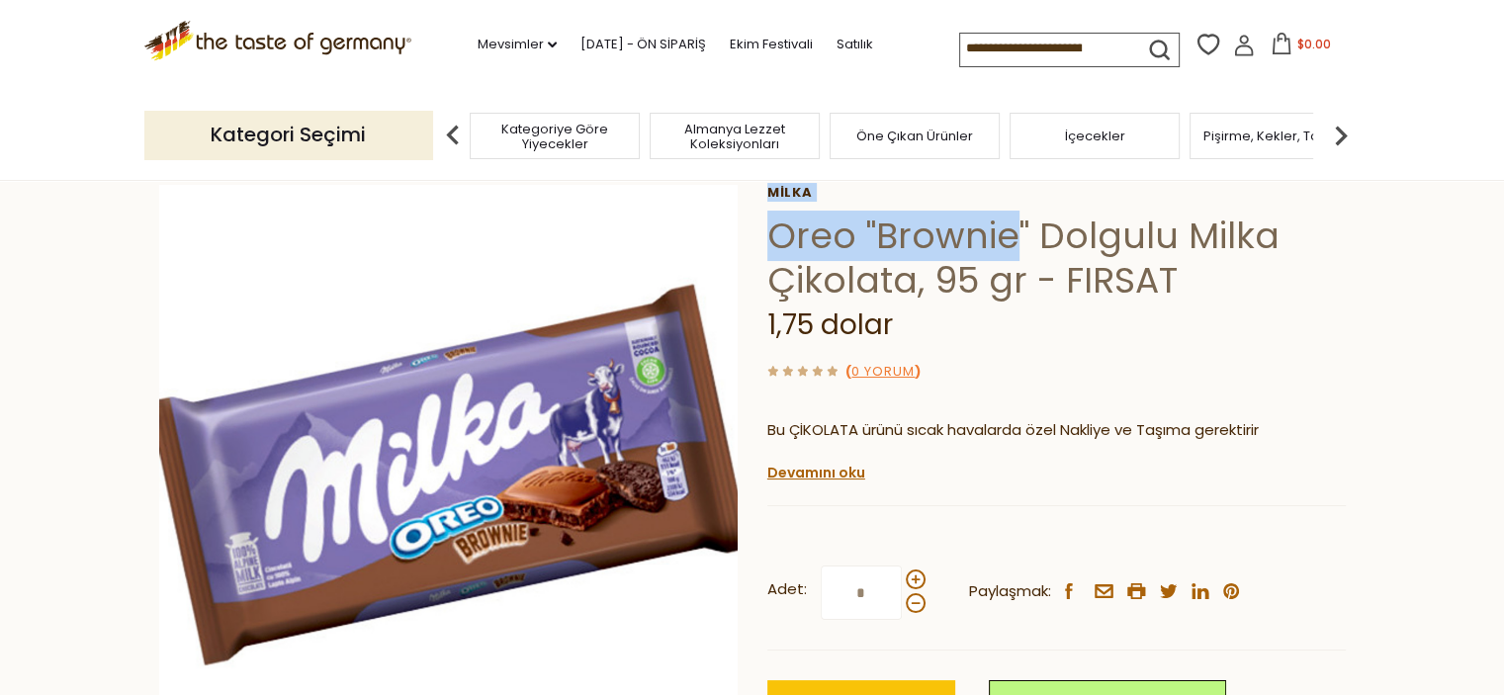
drag, startPoint x: 783, startPoint y: 240, endPoint x: 1005, endPoint y: 240, distance: 221.5
click at [1005, 240] on div "Ev Satılık İndirim Fırsatları Oreo "Brownie" Dolgulu Milka Çikolata, 95 gr - FI…" at bounding box center [752, 501] width 1217 height 761
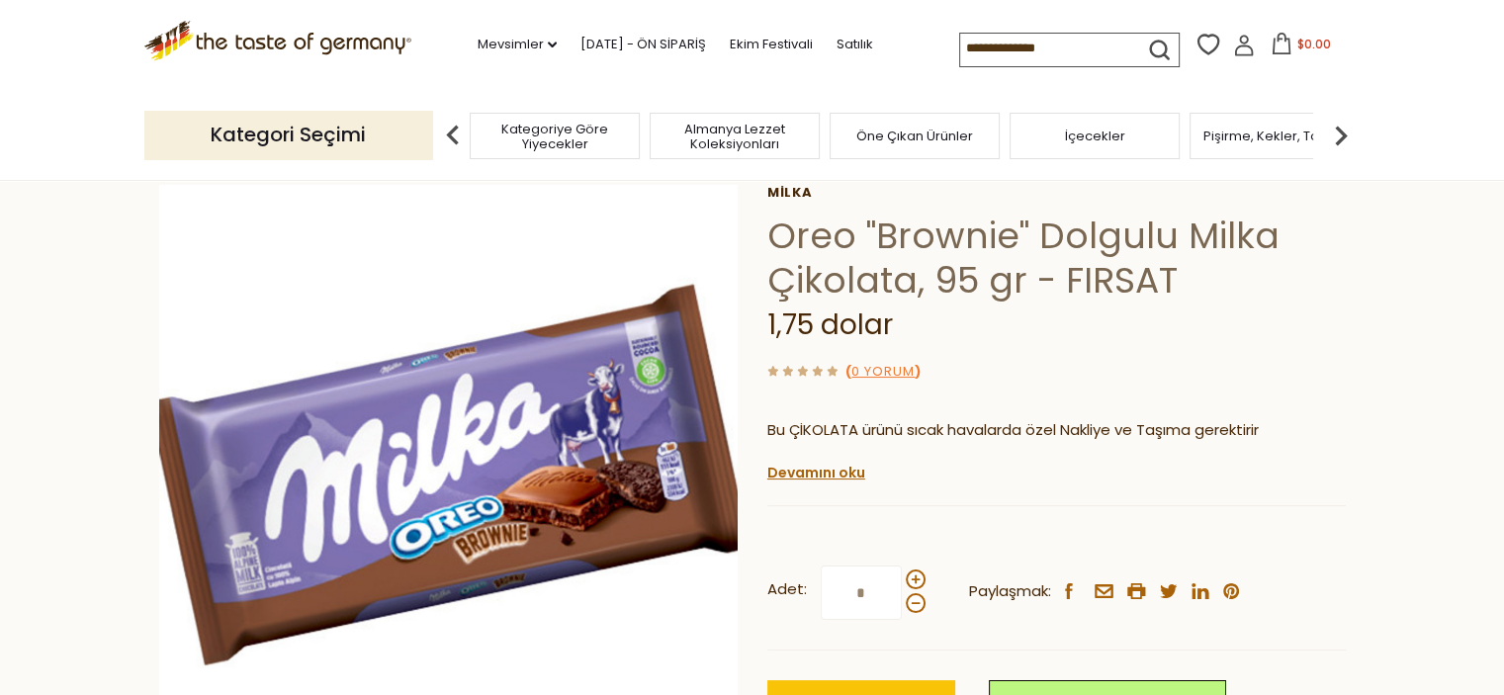
click at [1342, 379] on div "( 0 Yorum )" at bounding box center [1056, 371] width 579 height 25
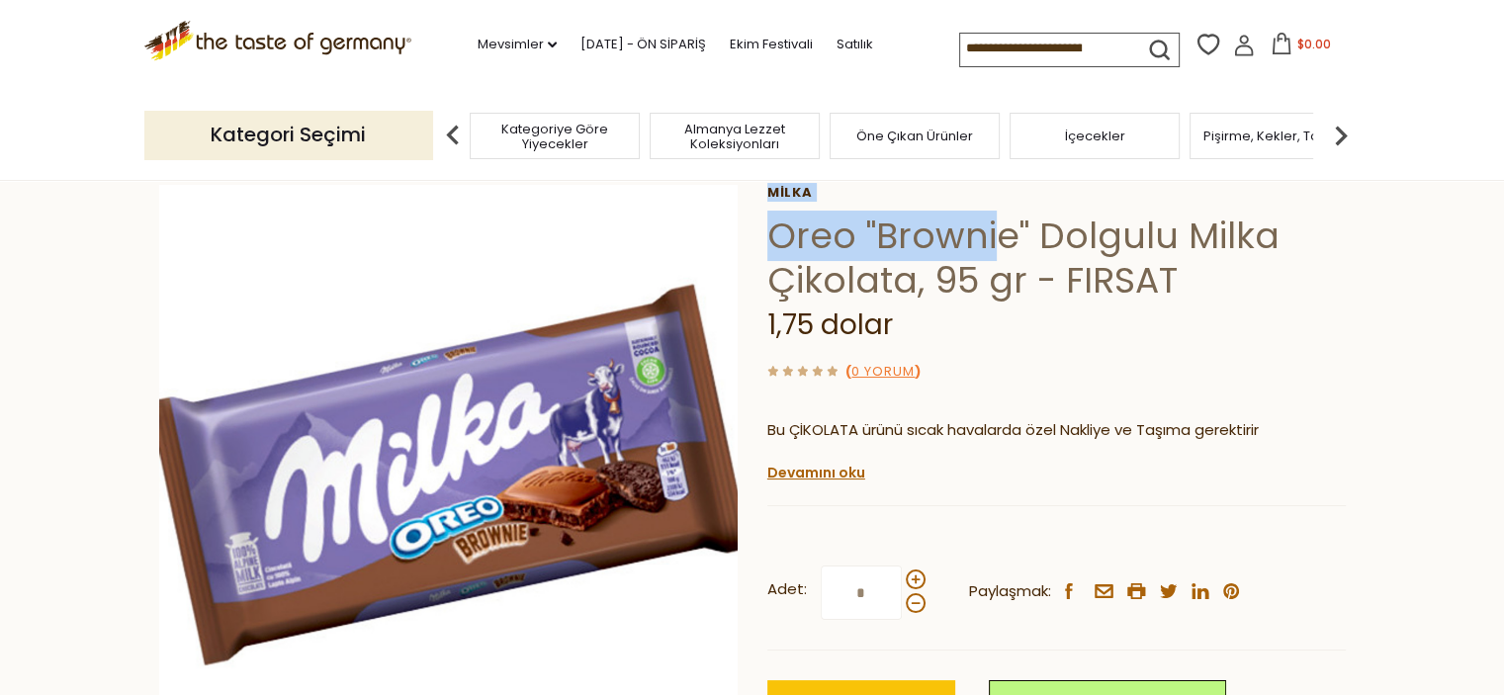
drag, startPoint x: 804, startPoint y: 244, endPoint x: 995, endPoint y: 244, distance: 190.9
click at [995, 244] on div "Ev Satılık İndirim Fırsatları Oreo "Brownie" Dolgulu Milka Çikolata, 95 gr - FI…" at bounding box center [752, 501] width 1217 height 761
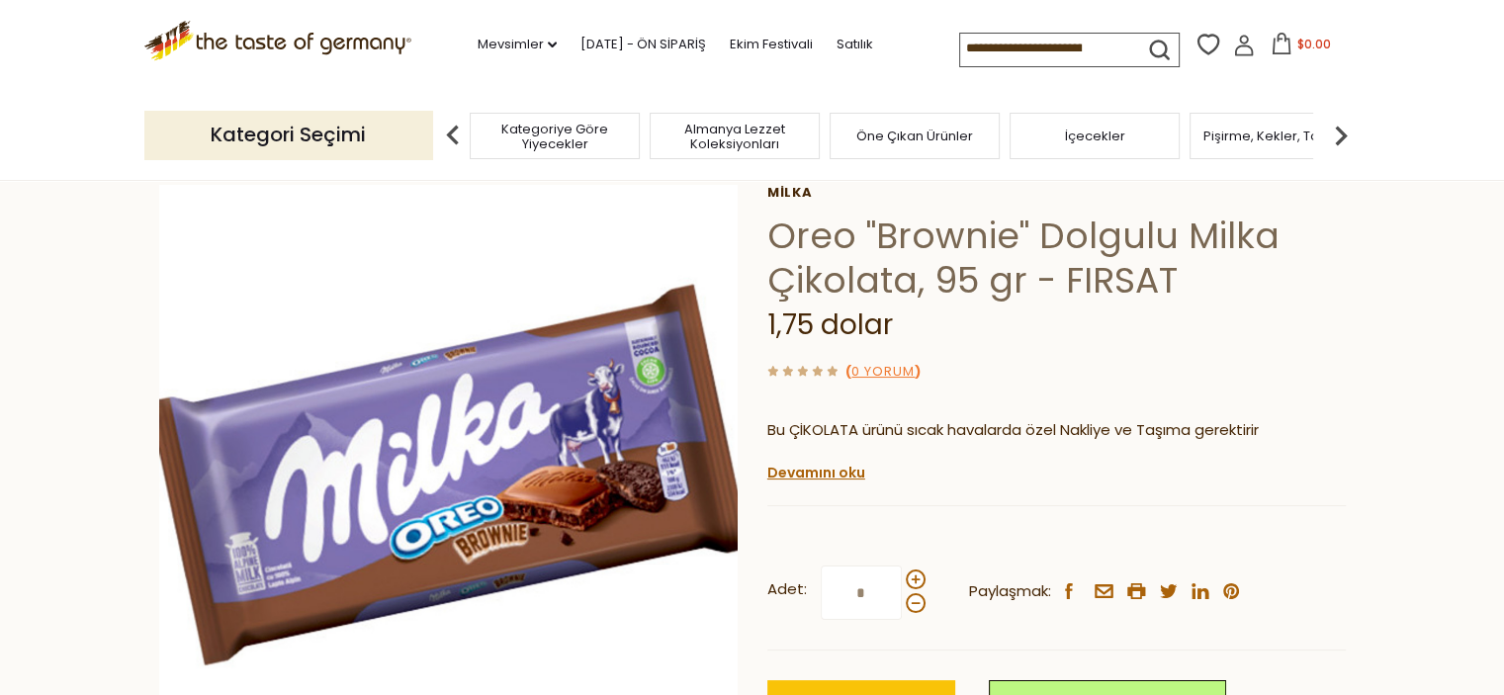
click at [1009, 252] on font "Oreo "Brownie" Dolgulu Milka Çikolata, 95 gr - FIRSAT" at bounding box center [1023, 258] width 512 height 95
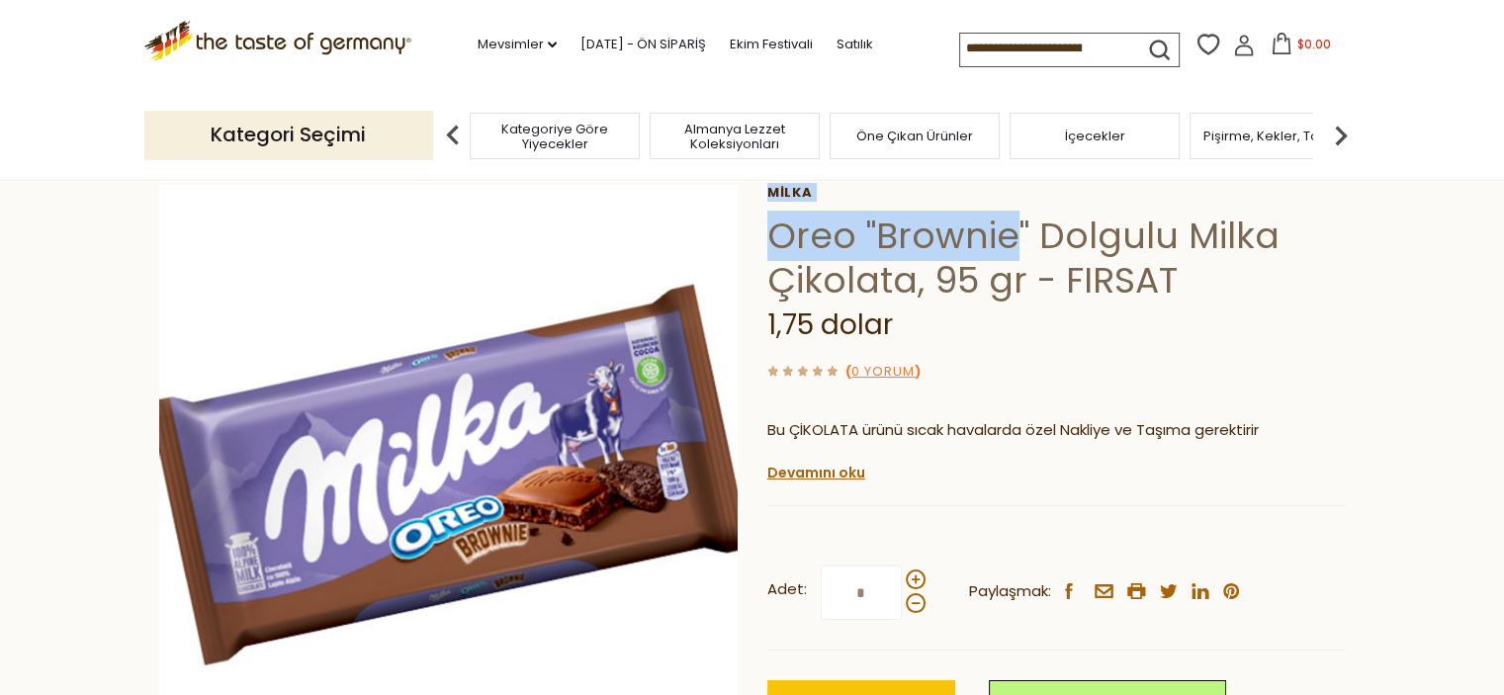
drag, startPoint x: 771, startPoint y: 195, endPoint x: 1009, endPoint y: 244, distance: 242.5
click at [1009, 244] on div "Ev Satılık İndirim Fırsatları Oreo "Brownie" Dolgulu Milka Çikolata, 95 gr - FI…" at bounding box center [752, 501] width 1217 height 761
copy div "Milka Oreo "Brownie"
